Goal: Check status: Check status

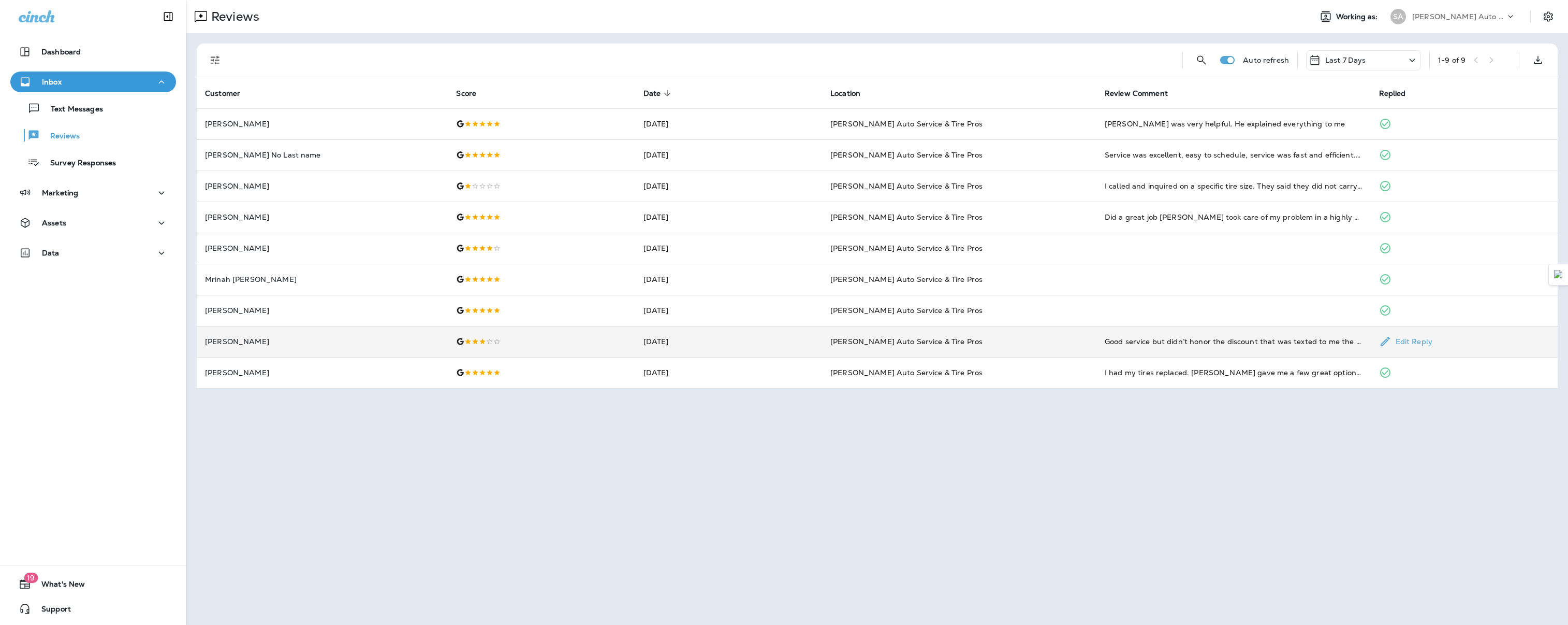
click at [609, 347] on td at bounding box center [541, 341] width 187 height 31
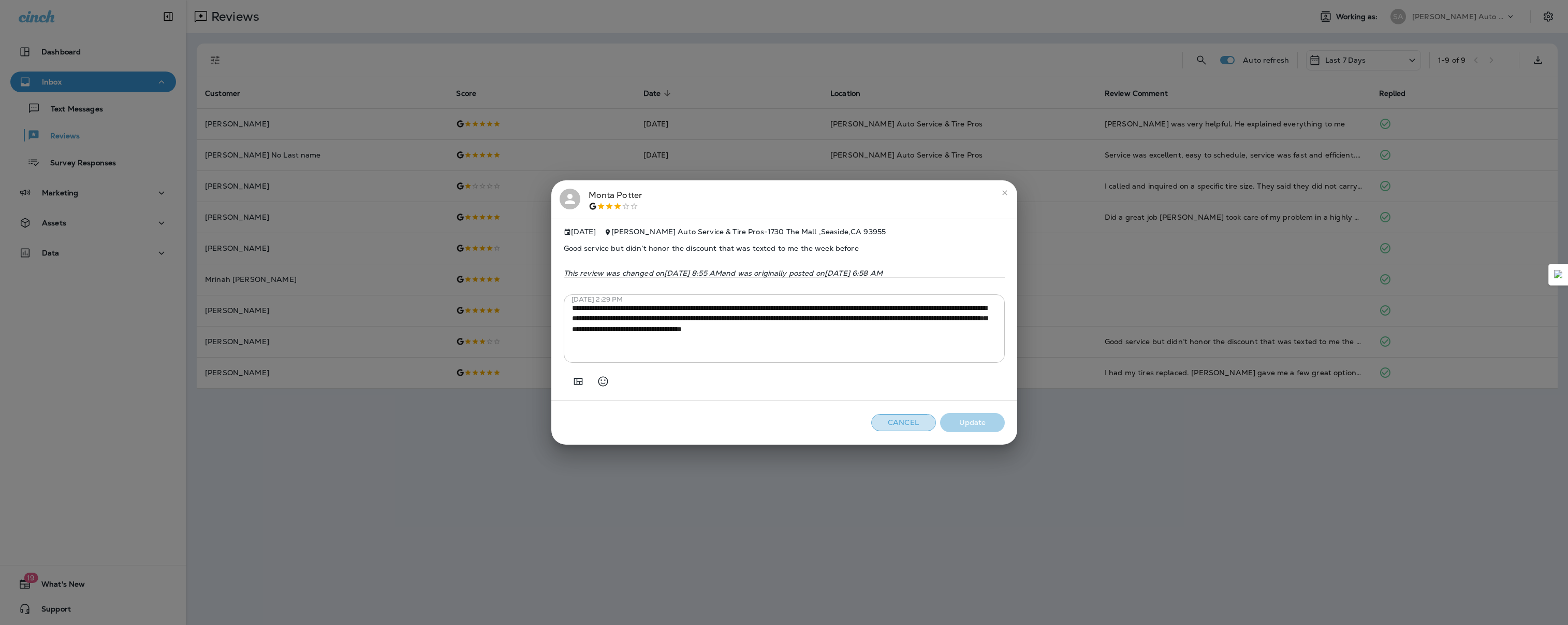
click at [901, 431] on button "Cancel" at bounding box center [903, 423] width 65 height 17
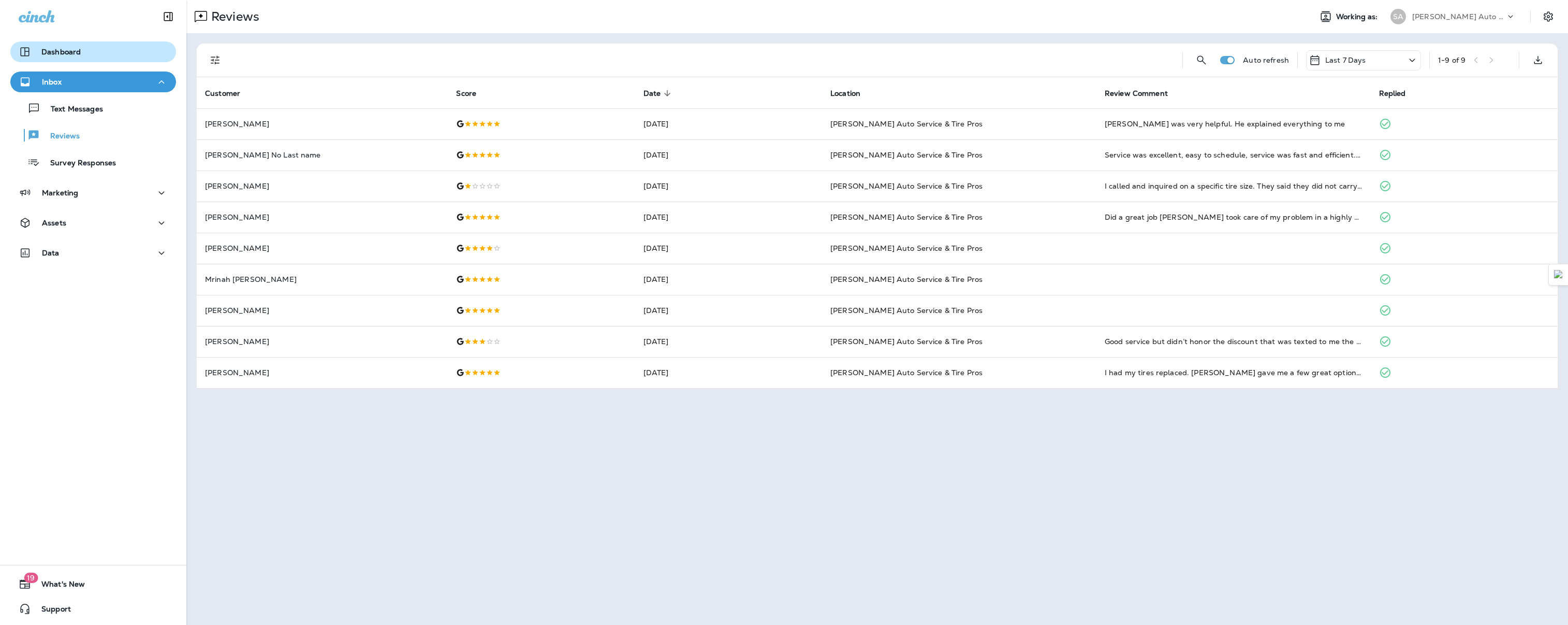
click at [91, 55] on div "Dashboard" at bounding box center [93, 52] width 149 height 12
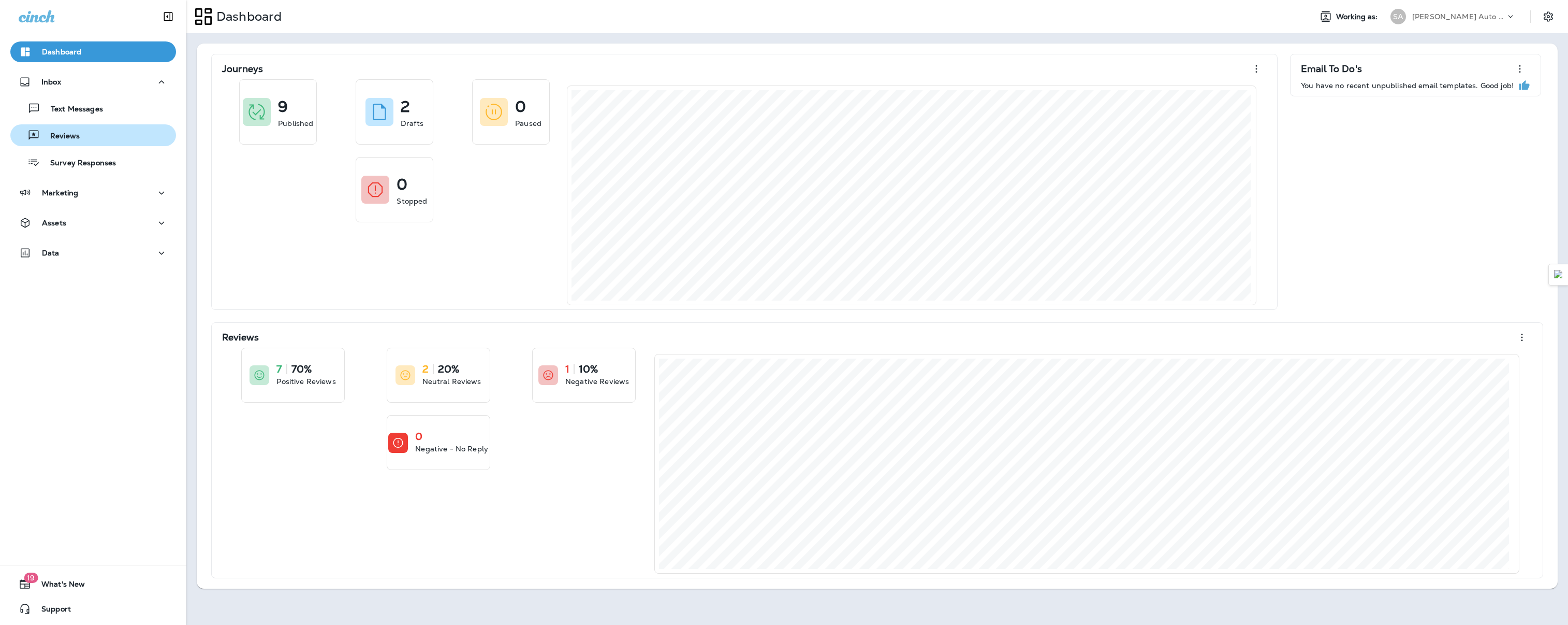
click at [75, 130] on div "Reviews" at bounding box center [47, 135] width 65 height 16
